Goal: Task Accomplishment & Management: Manage account settings

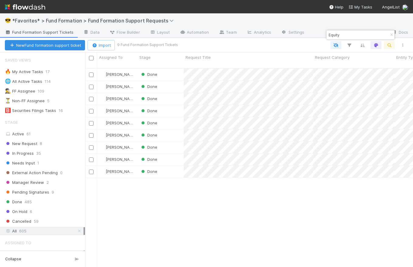
scroll to position [66, 0]
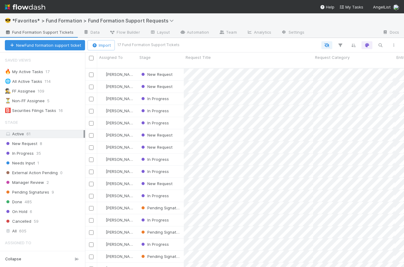
scroll to position [200, 315]
click at [38, 144] on div "New Request 9" at bounding box center [45, 144] width 80 height 8
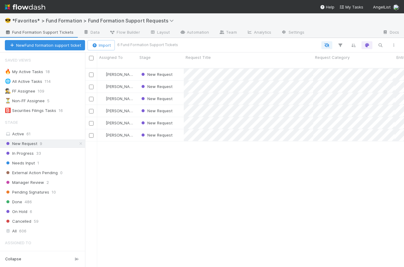
scroll to position [200, 315]
click at [177, 69] on div "New Request" at bounding box center [161, 75] width 46 height 12
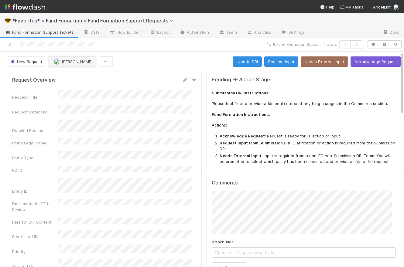
click at [75, 60] on span "[PERSON_NAME]" at bounding box center [77, 61] width 31 height 5
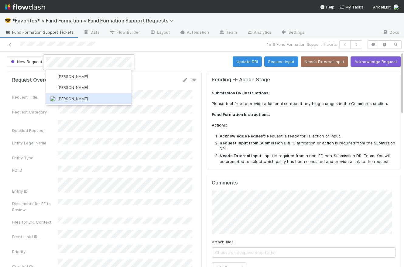
click at [110, 101] on div "[PERSON_NAME]" at bounding box center [89, 98] width 86 height 11
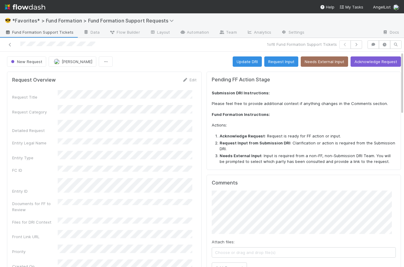
click at [178, 62] on div "New Request Rick Segers Update DRI Request Input Needs External Input Acknowled…" at bounding box center [204, 62] width 394 height 10
click at [46, 33] on span "Fund Formation Support Tickets" at bounding box center [39, 32] width 69 height 6
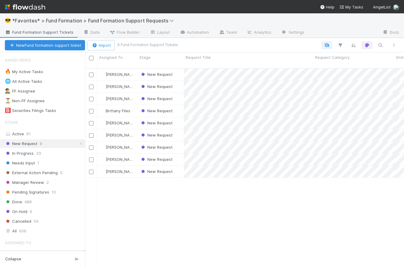
scroll to position [200, 315]
click at [177, 81] on div "New Request" at bounding box center [161, 87] width 46 height 12
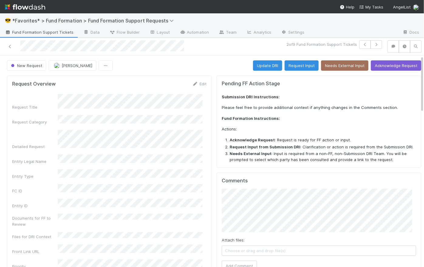
drag, startPoint x: 198, startPoint y: 64, endPoint x: 131, endPoint y: 55, distance: 68.1
click at [198, 64] on div "New Request Catherine Lambright Update DRI Request Input Needs External Input A…" at bounding box center [214, 65] width 415 height 10
click at [85, 64] on span "[PERSON_NAME]" at bounding box center [77, 65] width 31 height 5
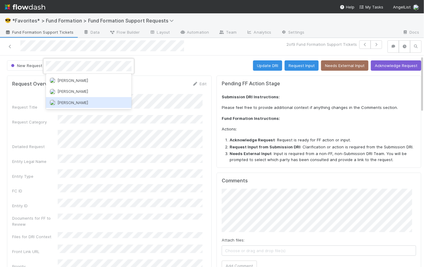
click at [93, 107] on div "[PERSON_NAME]" at bounding box center [89, 102] width 86 height 11
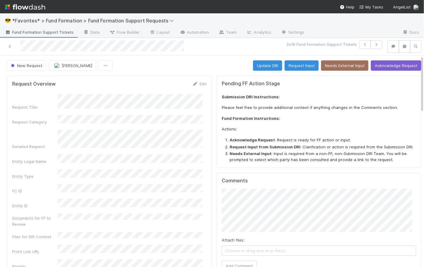
click at [194, 61] on div "New Request Rick Segers Update DRI Request Input Needs External Input Acknowled…" at bounding box center [214, 65] width 415 height 10
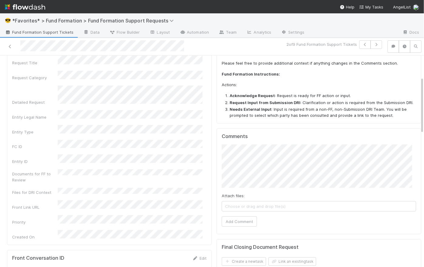
scroll to position [43, 0]
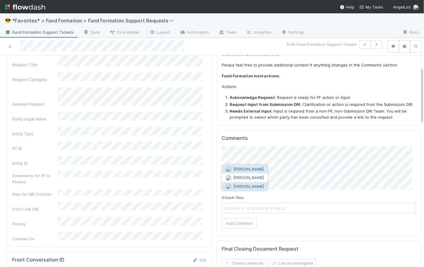
click at [241, 185] on span "[PERSON_NAME]" at bounding box center [249, 186] width 31 height 5
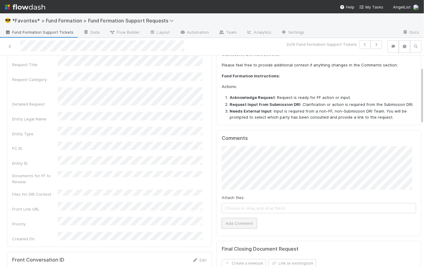
click at [245, 222] on button "Add Comment" at bounding box center [239, 224] width 35 height 10
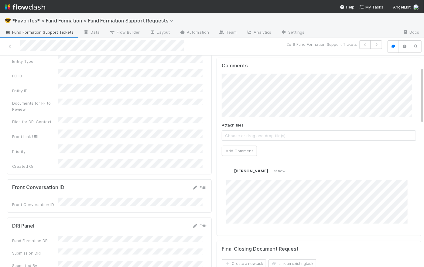
scroll to position [0, 0]
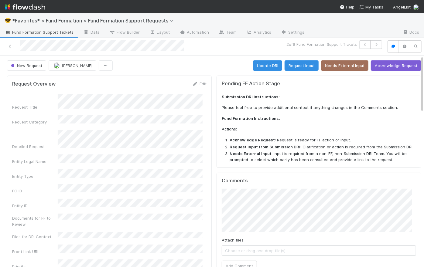
click at [37, 35] on span "Fund Formation Support Tickets" at bounding box center [39, 32] width 69 height 6
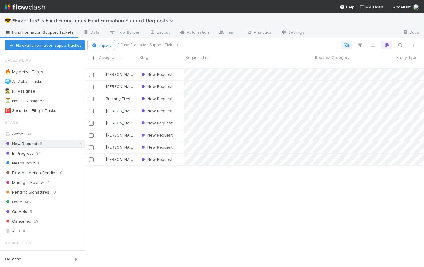
scroll to position [200, 335]
click at [176, 108] on div "New Request" at bounding box center [161, 111] width 46 height 12
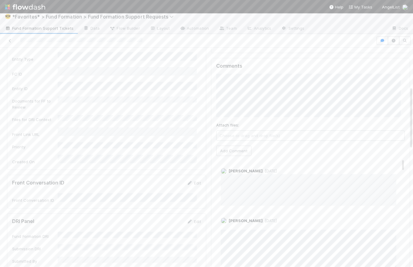
scroll to position [139, 0]
